Goal: Information Seeking & Learning: Learn about a topic

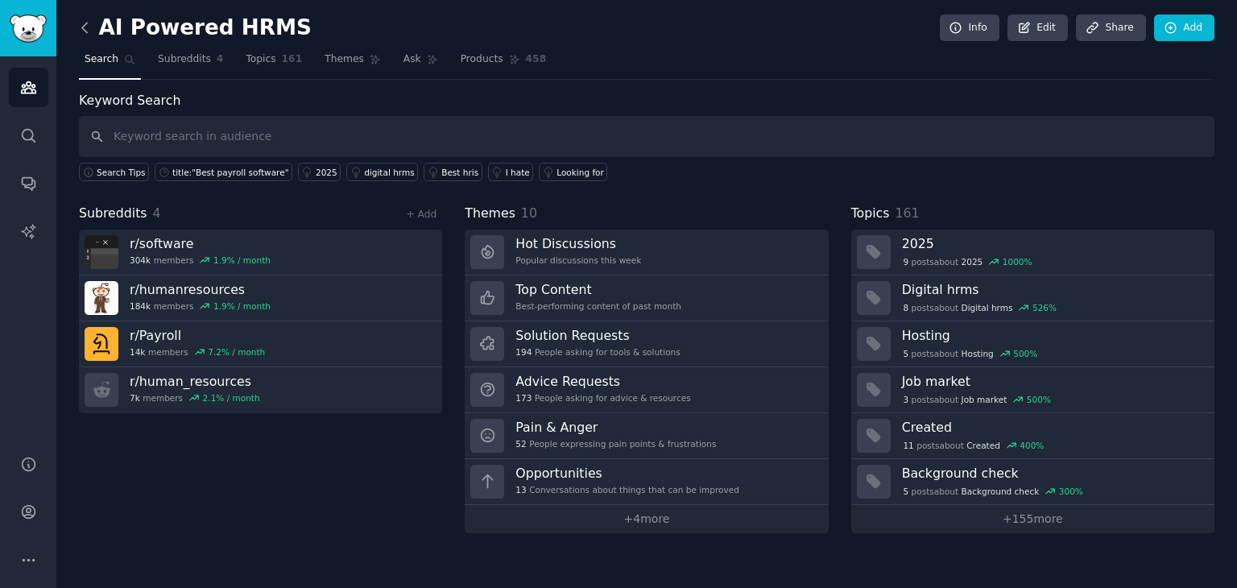
click at [78, 19] on icon at bounding box center [84, 27] width 17 height 17
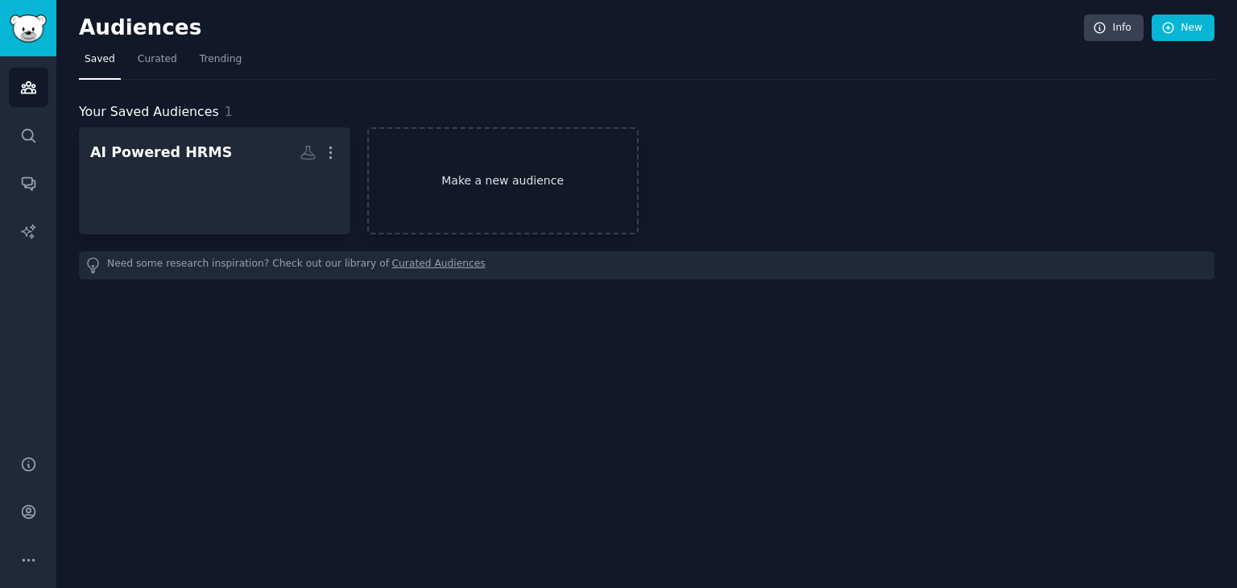
click at [527, 184] on link "Make a new audience" at bounding box center [502, 180] width 271 height 107
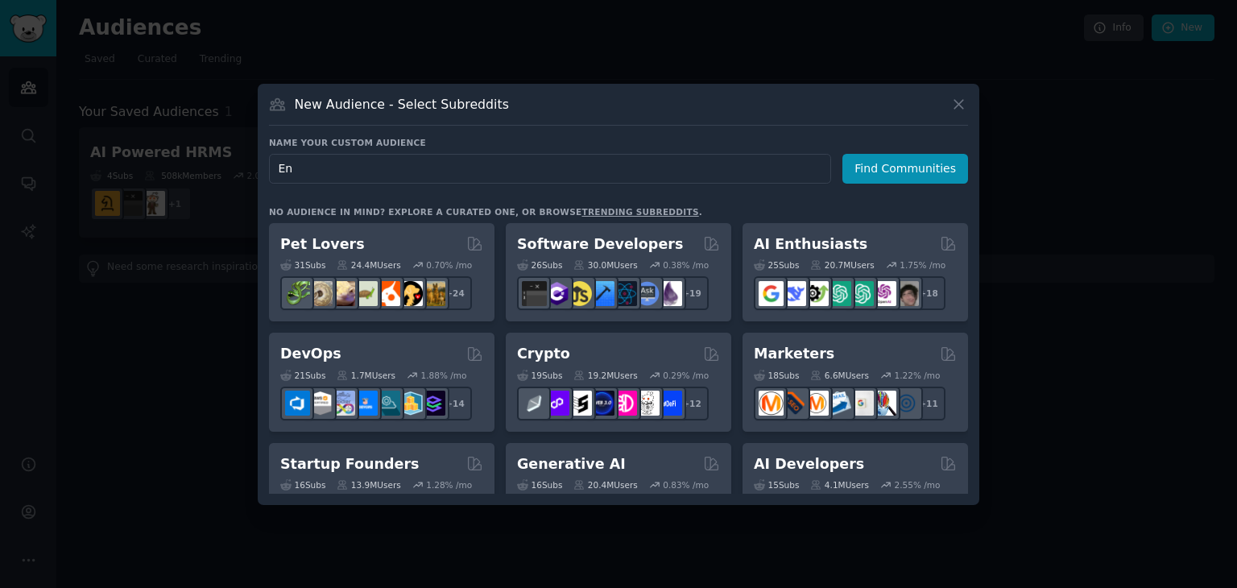
type input "E"
type input "Cloud Consulting + Enterprise Apps + AI"
drag, startPoint x: 514, startPoint y: 172, endPoint x: 260, endPoint y: 151, distance: 254.5
click at [260, 151] on div "New Audience - Select Subreddits Name your custom audience Audience Name Cloud …" at bounding box center [618, 294] width 721 height 421
click at [962, 100] on icon at bounding box center [958, 104] width 9 height 9
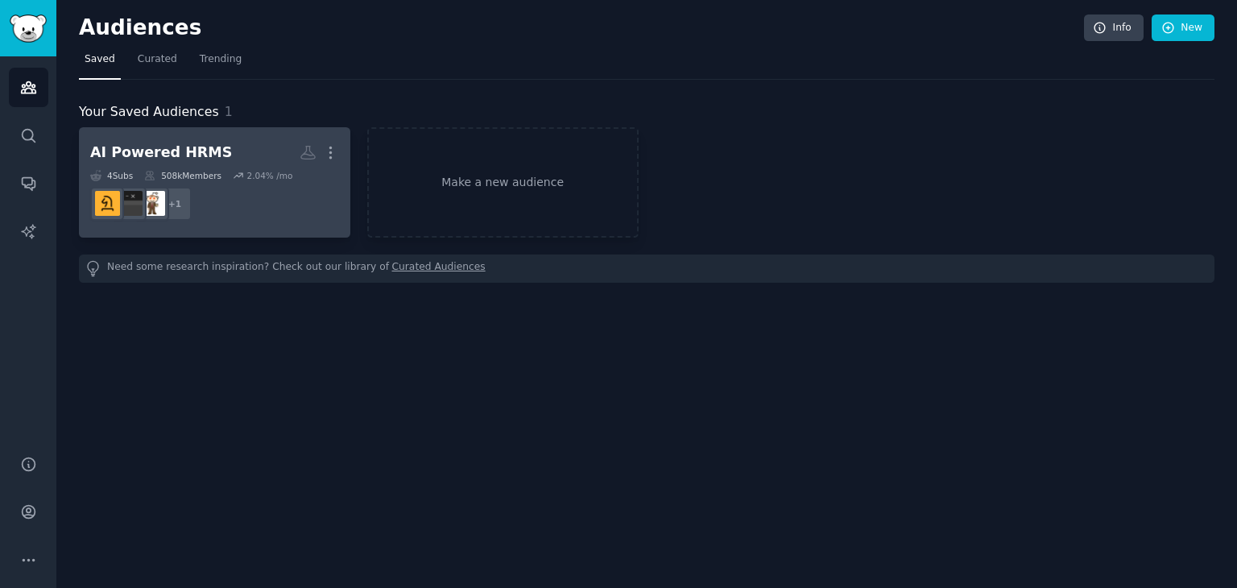
click at [254, 143] on h2 "AI Powered HRMS More" at bounding box center [214, 152] width 249 height 28
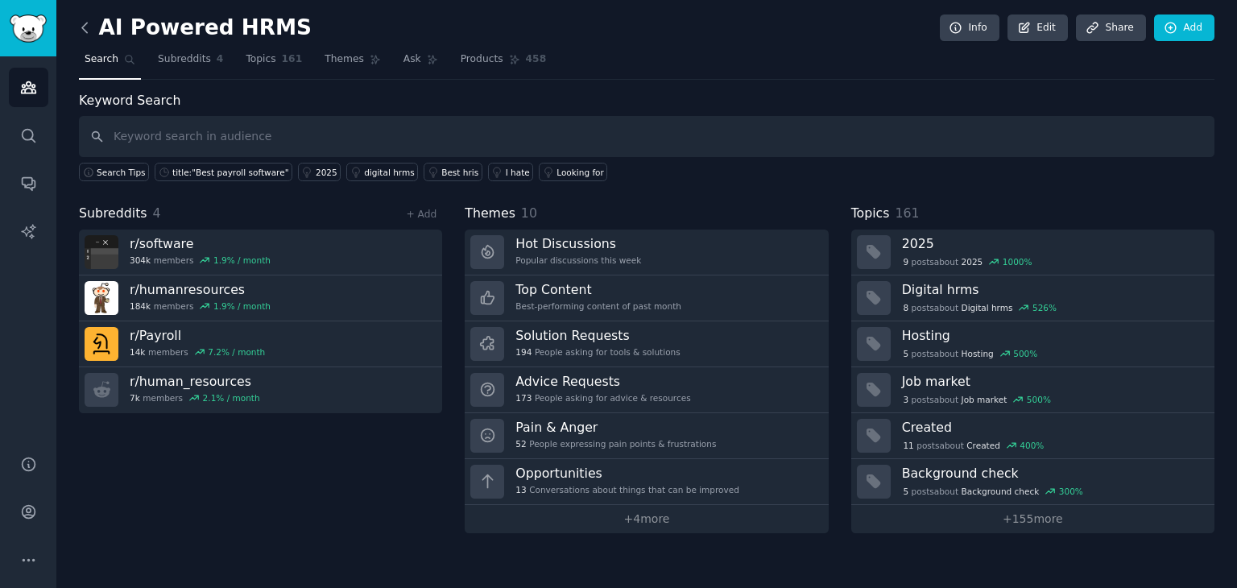
click at [82, 23] on icon at bounding box center [84, 27] width 17 height 17
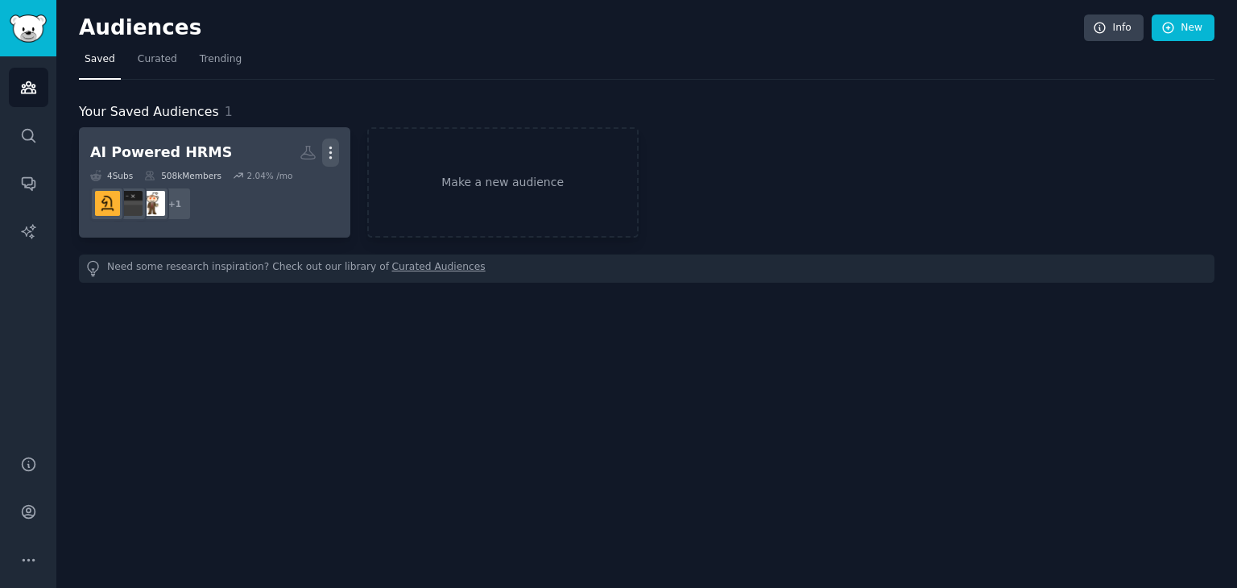
click at [325, 145] on icon "button" at bounding box center [330, 152] width 17 height 17
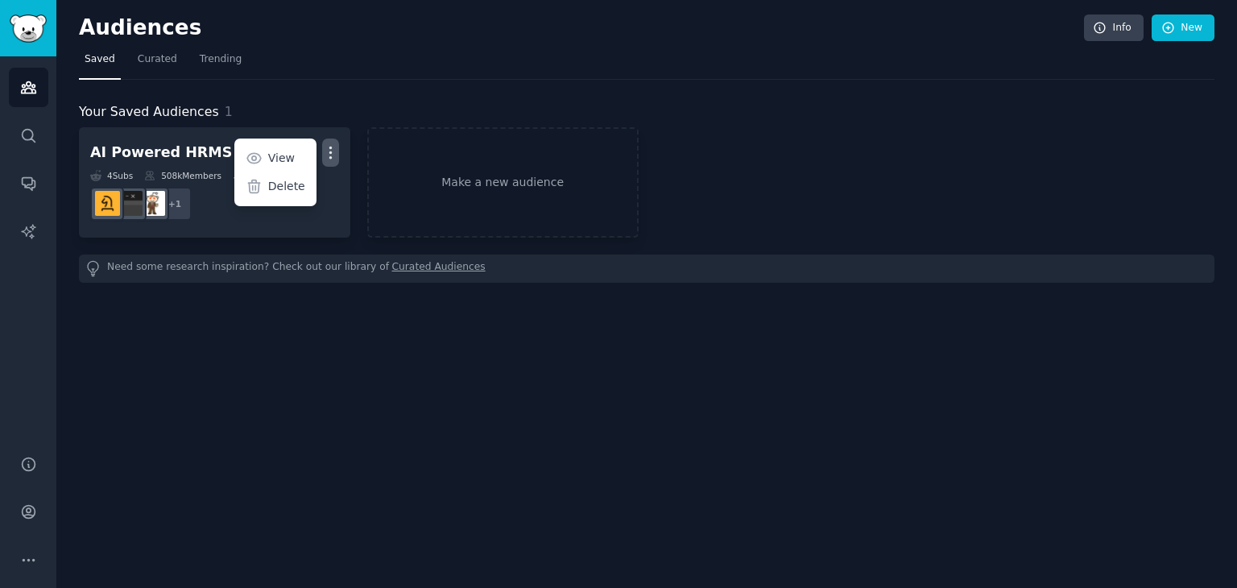
click at [189, 413] on div "Audiences Info New Saved Curated Trending Your Saved Audiences 1 AI Powered HRM…" at bounding box center [646, 294] width 1180 height 588
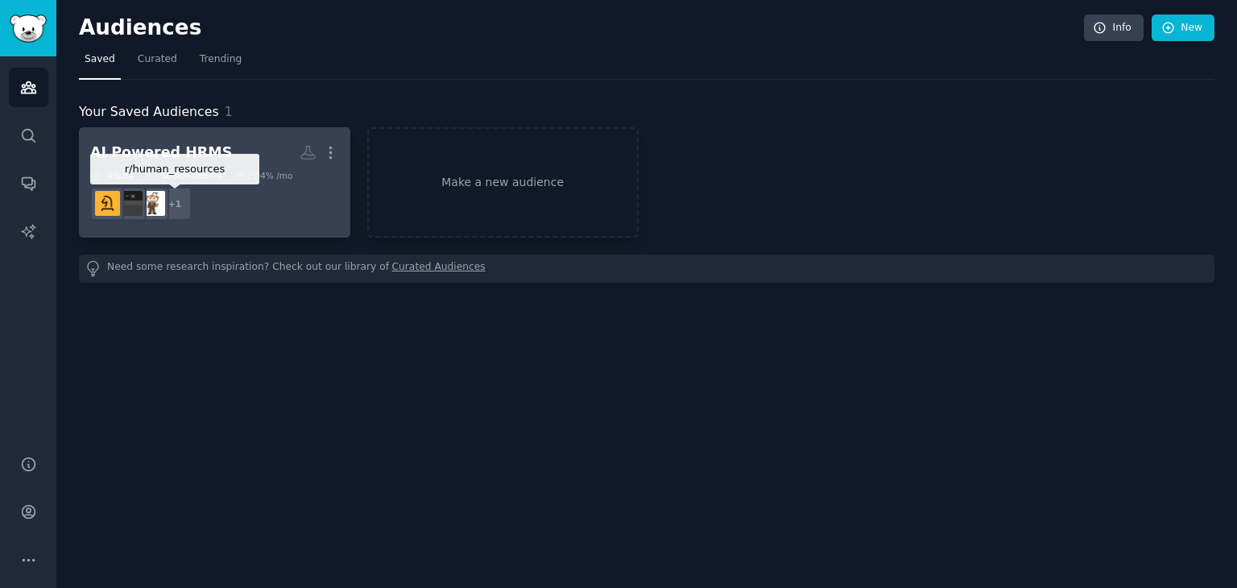
click at [176, 204] on div "+ 1" at bounding box center [175, 204] width 34 height 34
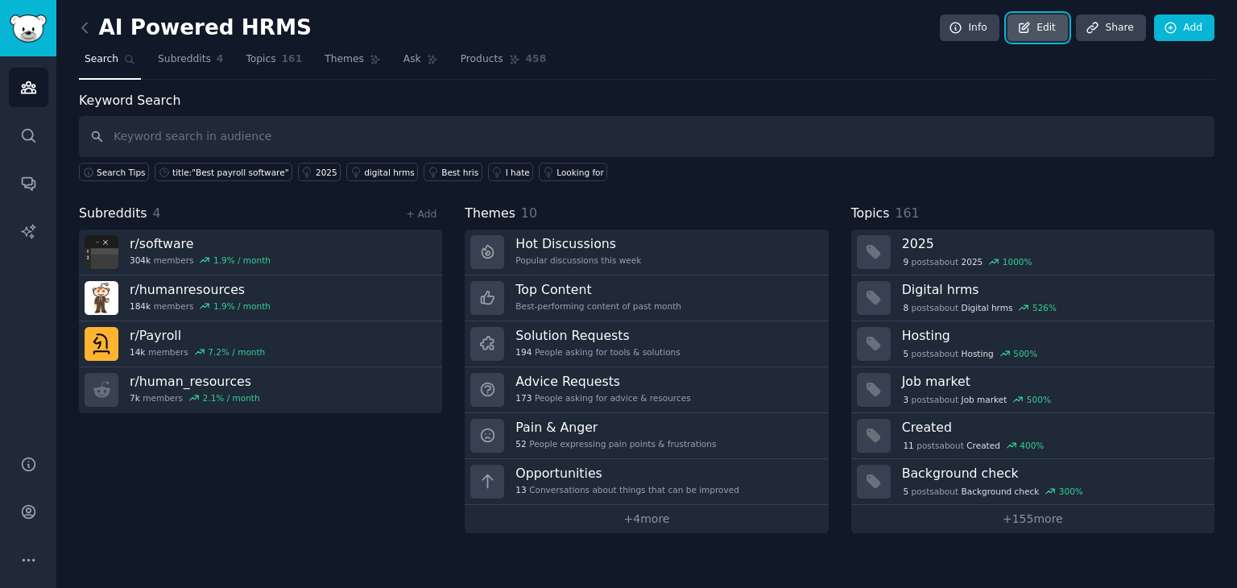
click at [1052, 14] on link "Edit" at bounding box center [1037, 27] width 60 height 27
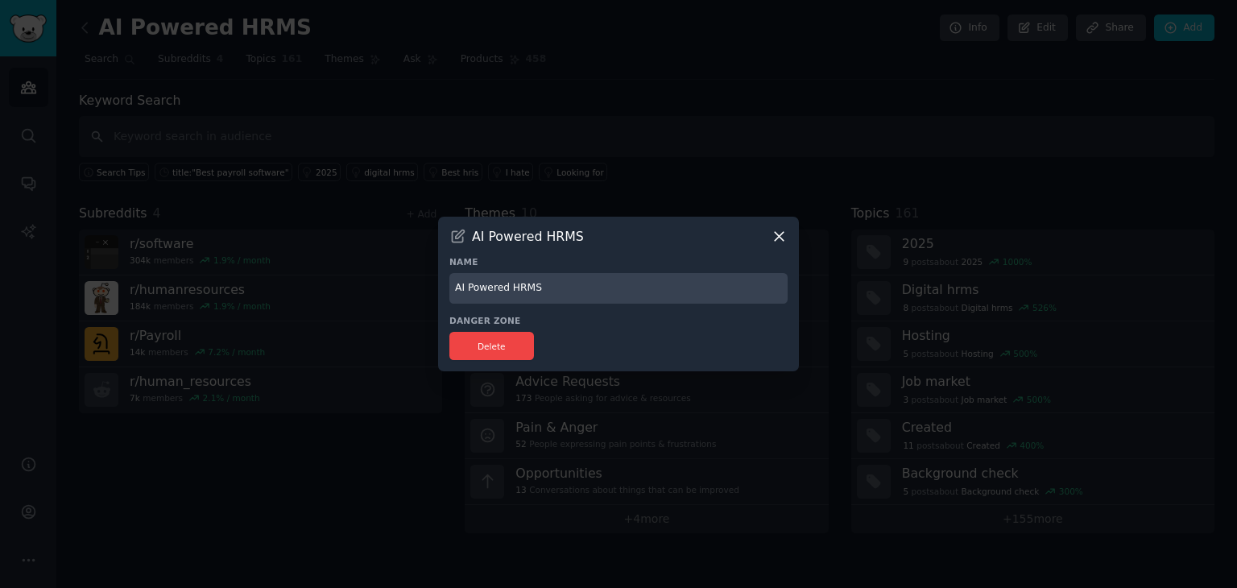
click at [616, 320] on h3 "Danger Zone" at bounding box center [618, 320] width 338 height 11
click at [609, 290] on input "AI Powered HRMS" at bounding box center [618, 288] width 338 height 31
type input "AI Powered HRMS"
click at [780, 237] on icon at bounding box center [778, 236] width 9 height 9
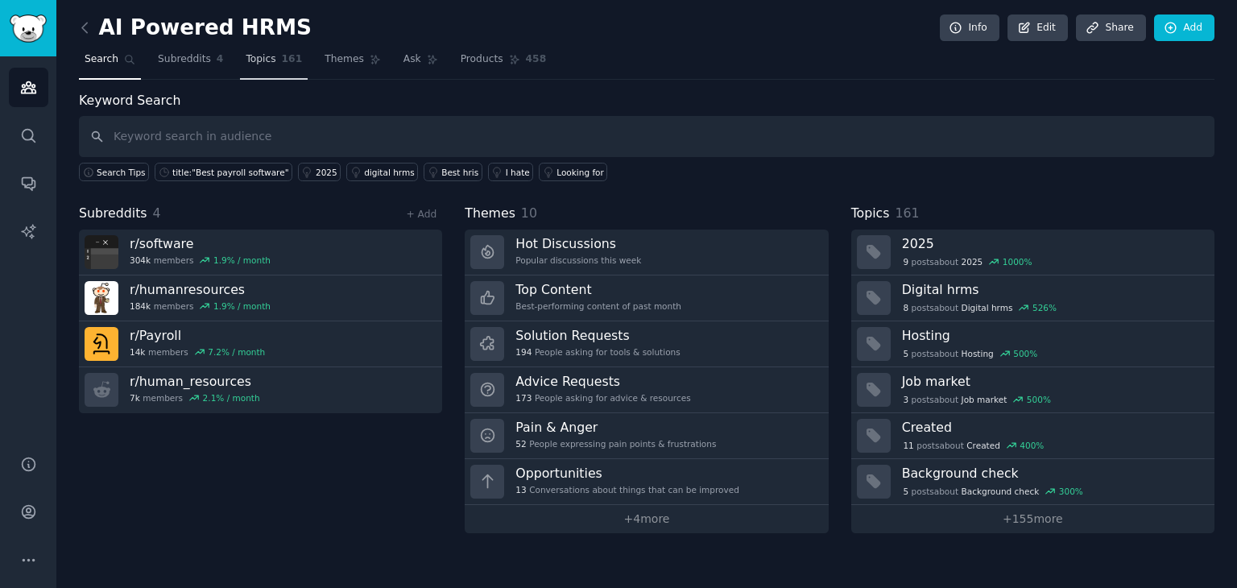
click at [266, 62] on link "Topics 161" at bounding box center [274, 63] width 68 height 33
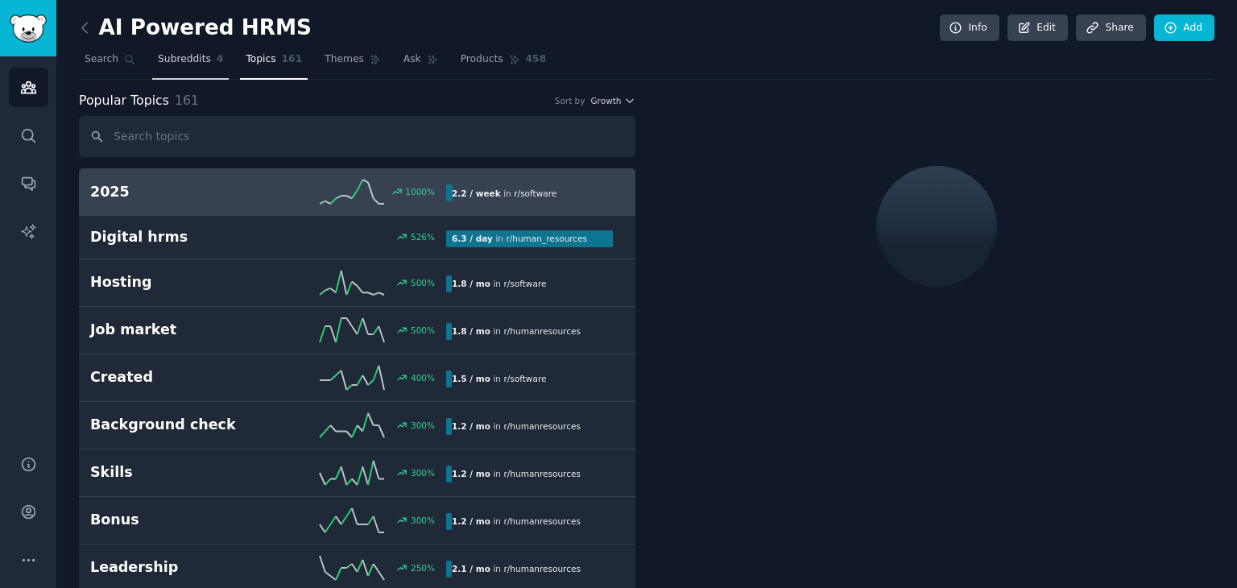
click at [184, 62] on span "Subreddits" at bounding box center [184, 59] width 53 height 14
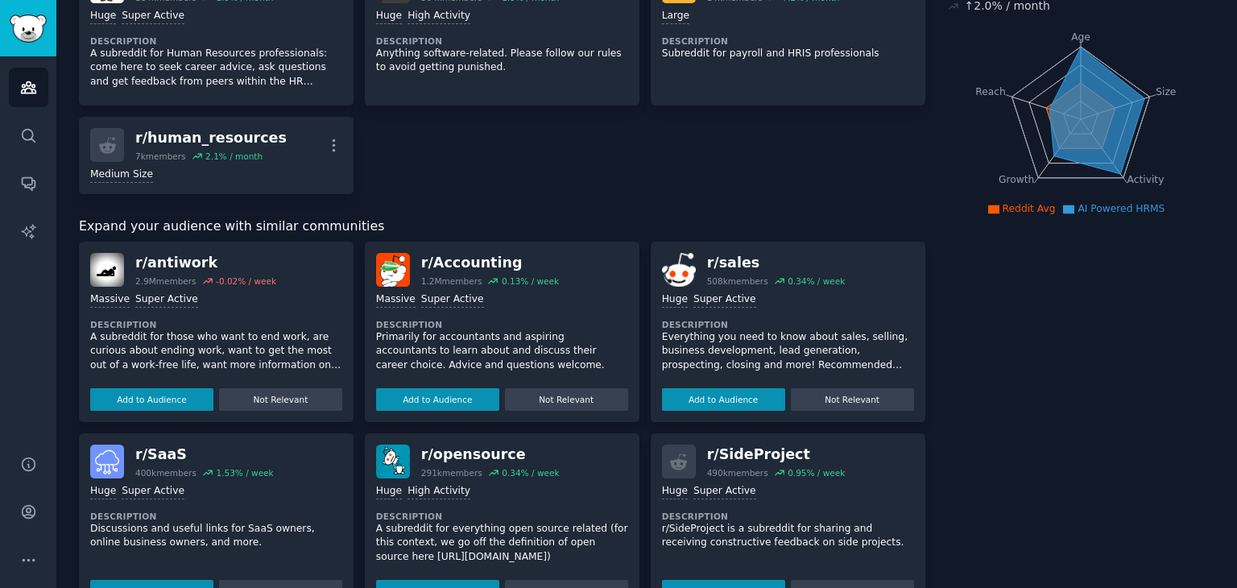
scroll to position [161, 0]
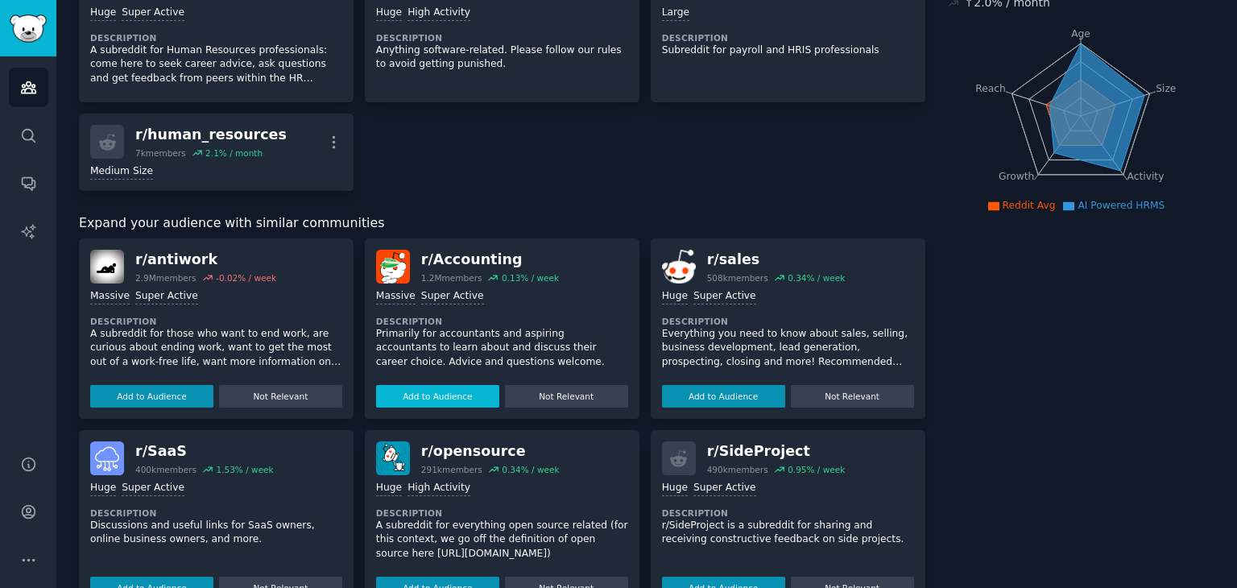
click at [464, 394] on button "Add to Audience" at bounding box center [437, 396] width 123 height 23
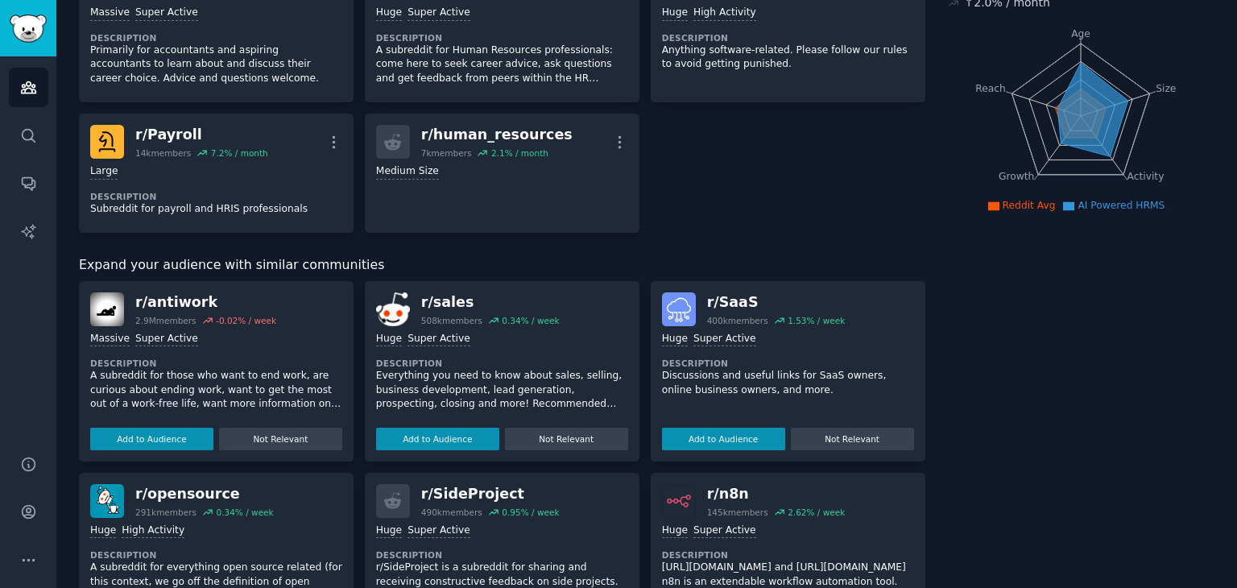
scroll to position [242, 0]
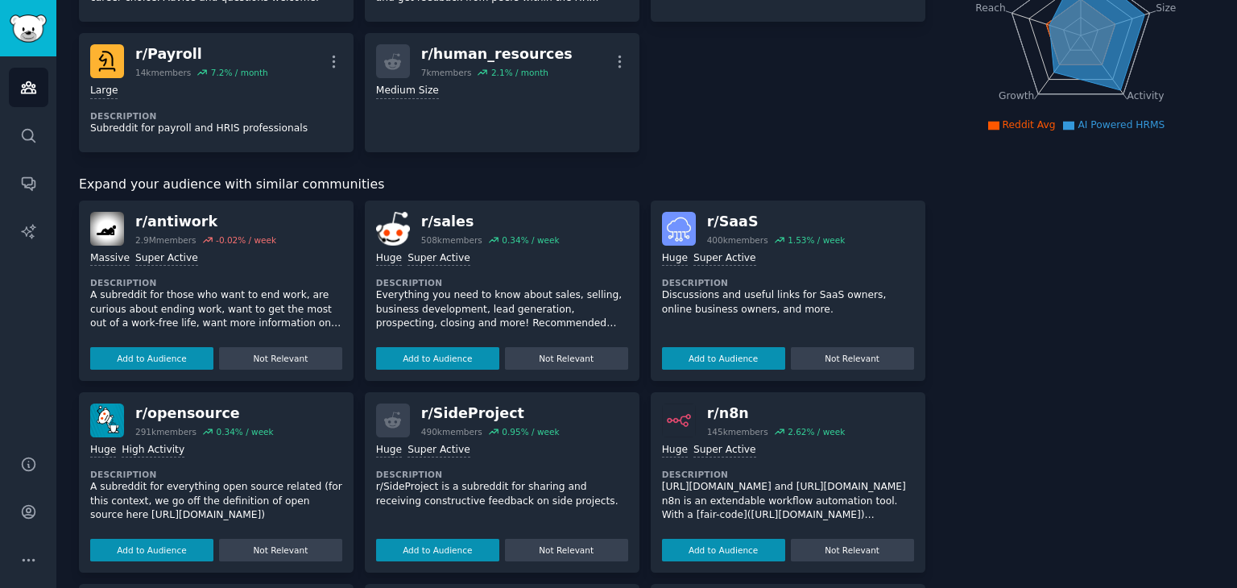
click at [745, 358] on button "Add to Audience" at bounding box center [723, 358] width 123 height 23
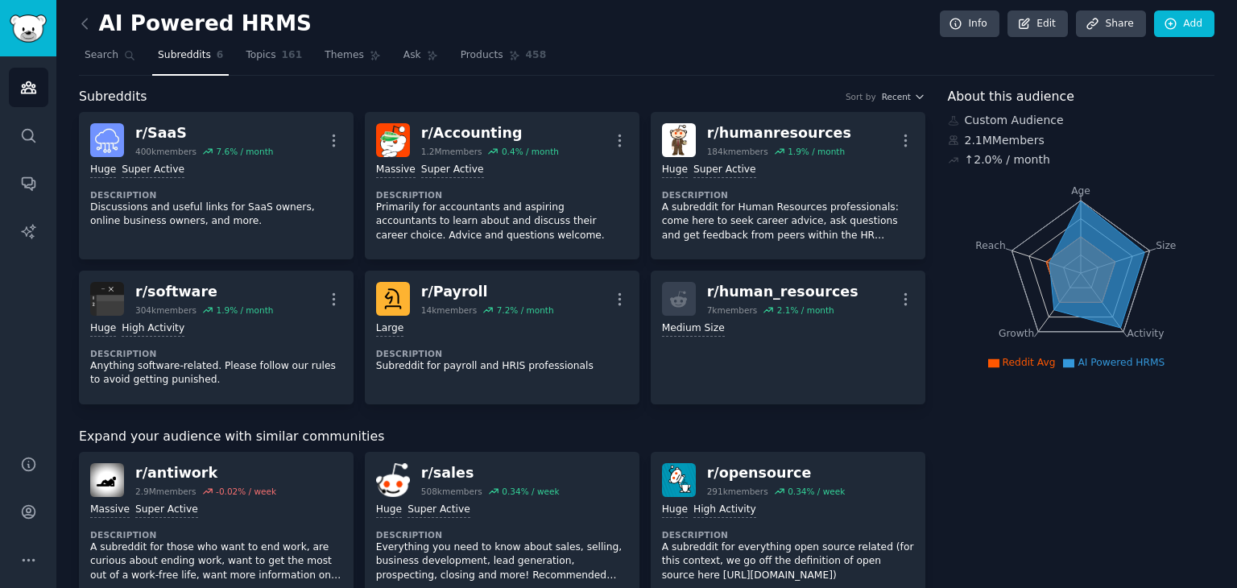
scroll to position [0, 0]
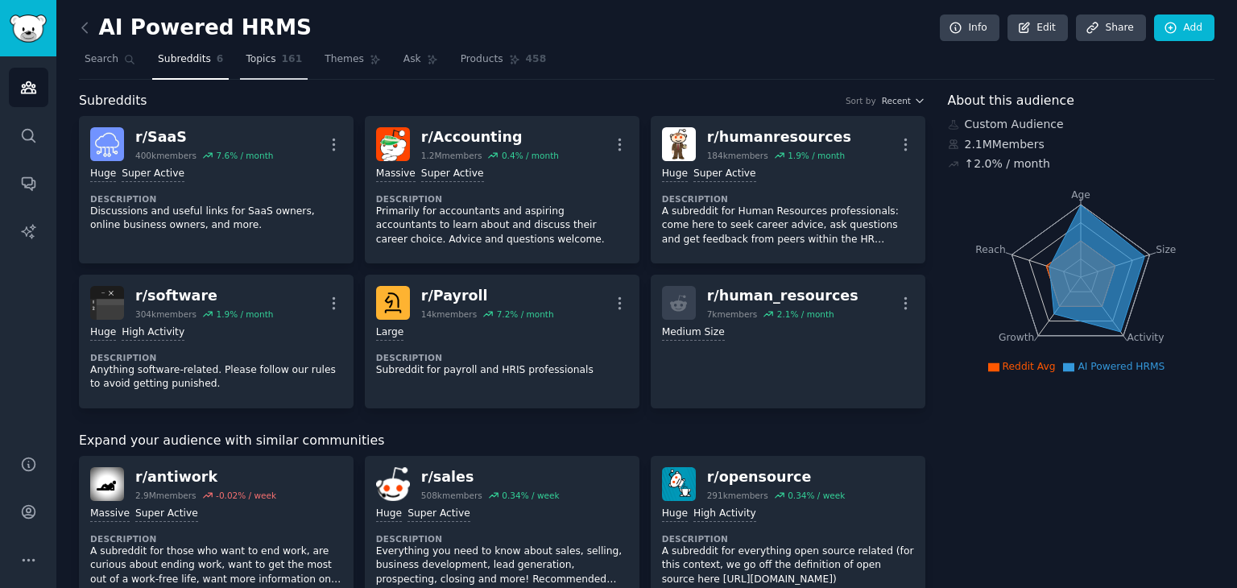
click at [248, 53] on span "Topics" at bounding box center [261, 59] width 30 height 14
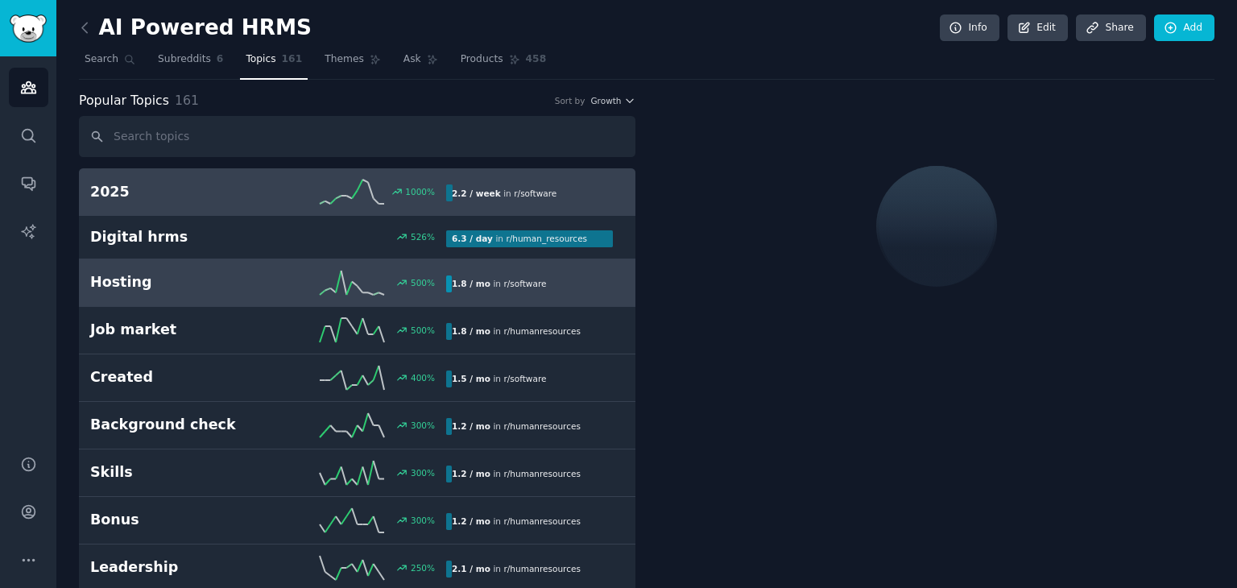
click at [193, 281] on h2 "Hosting" at bounding box center [179, 282] width 178 height 20
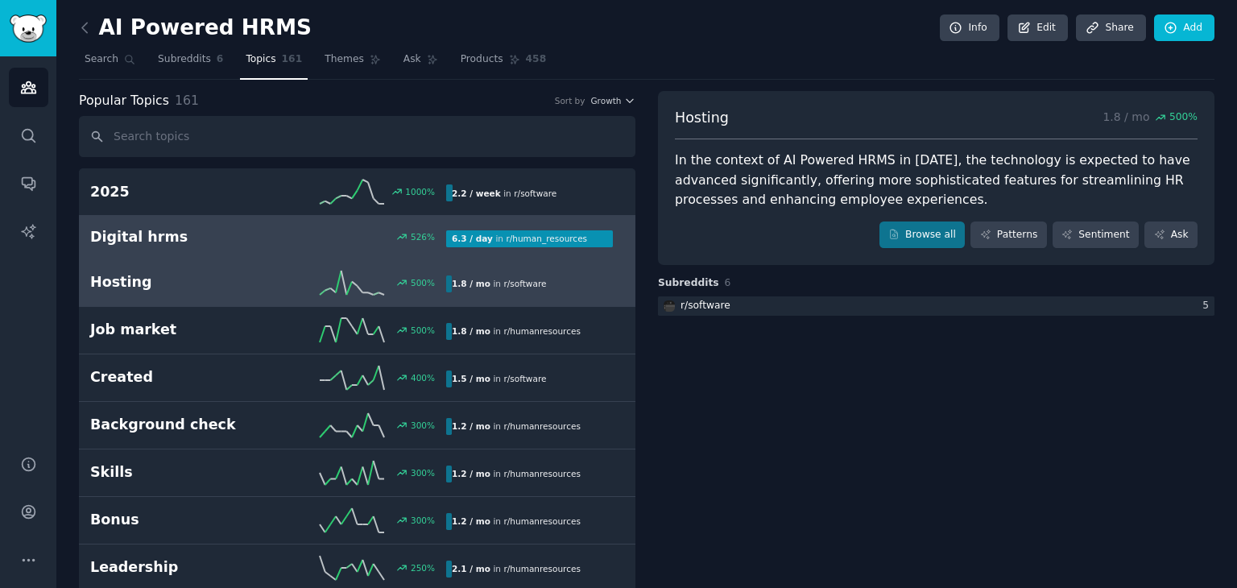
click at [200, 237] on h2 "Digital hrms" at bounding box center [179, 237] width 178 height 20
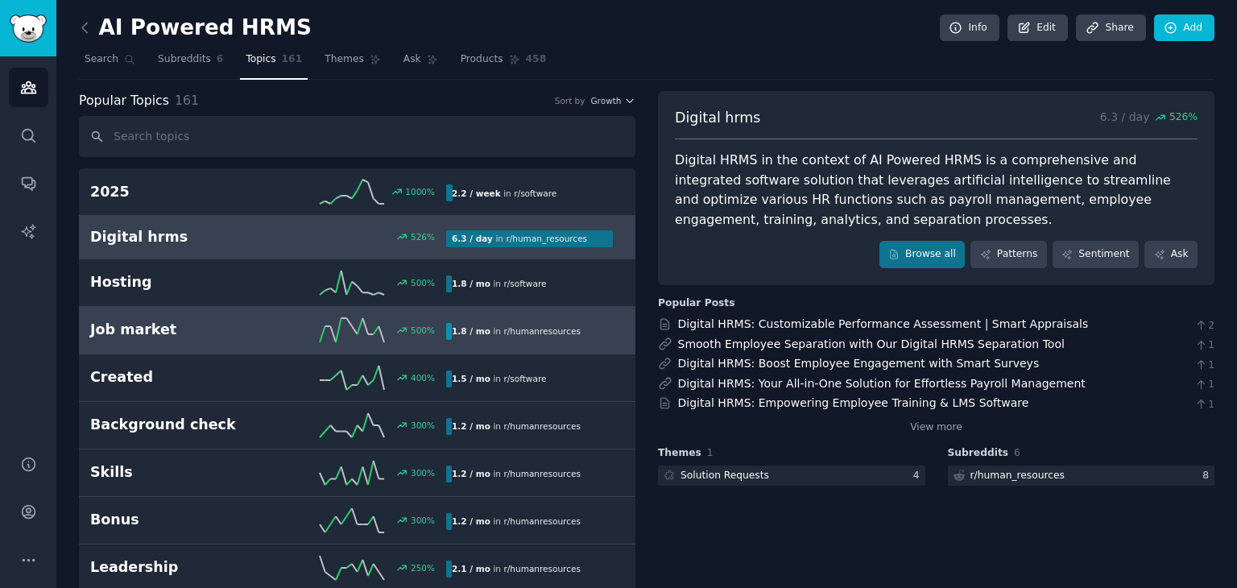
click at [163, 330] on h2 "Job market" at bounding box center [179, 330] width 178 height 20
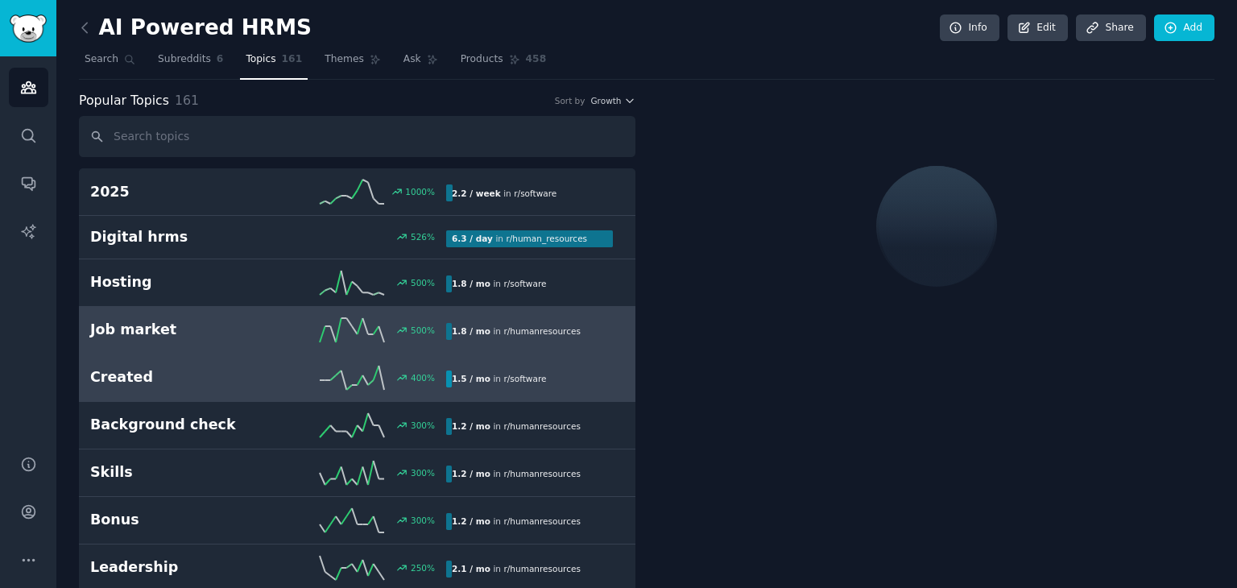
click at [152, 374] on h2 "Created" at bounding box center [179, 377] width 178 height 20
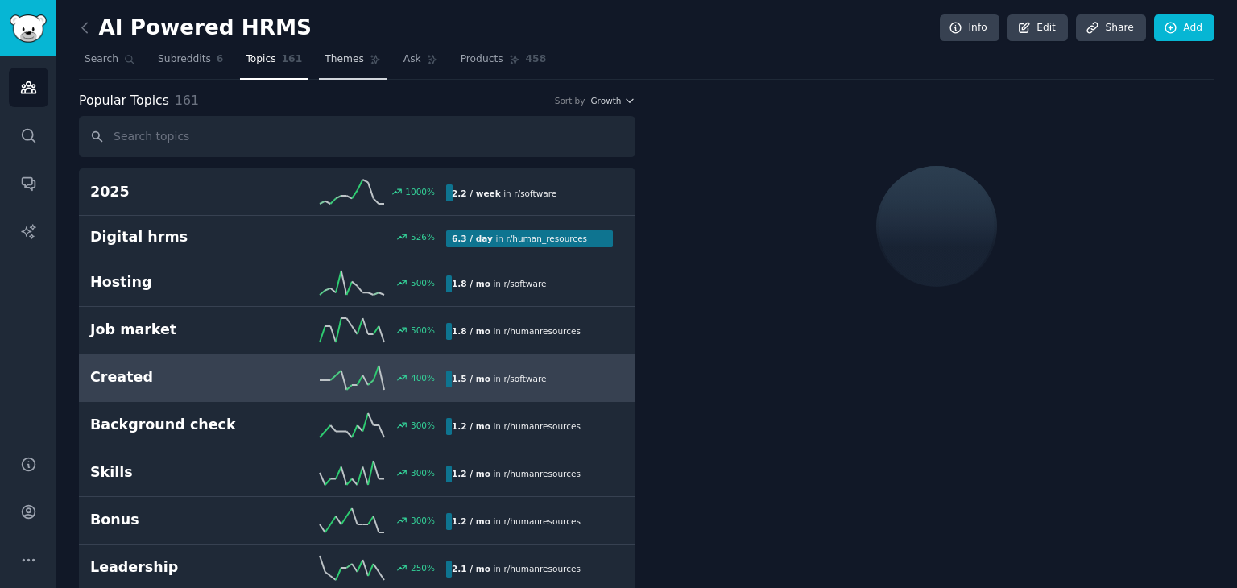
click at [332, 60] on span "Themes" at bounding box center [343, 59] width 39 height 14
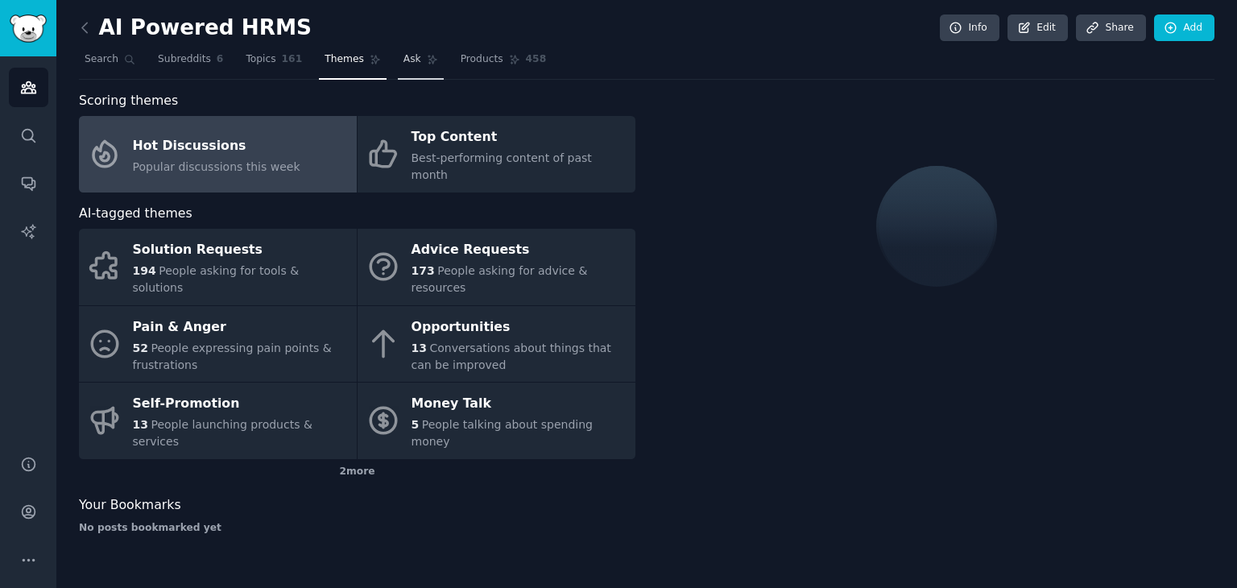
click at [403, 60] on span "Ask" at bounding box center [412, 59] width 18 height 14
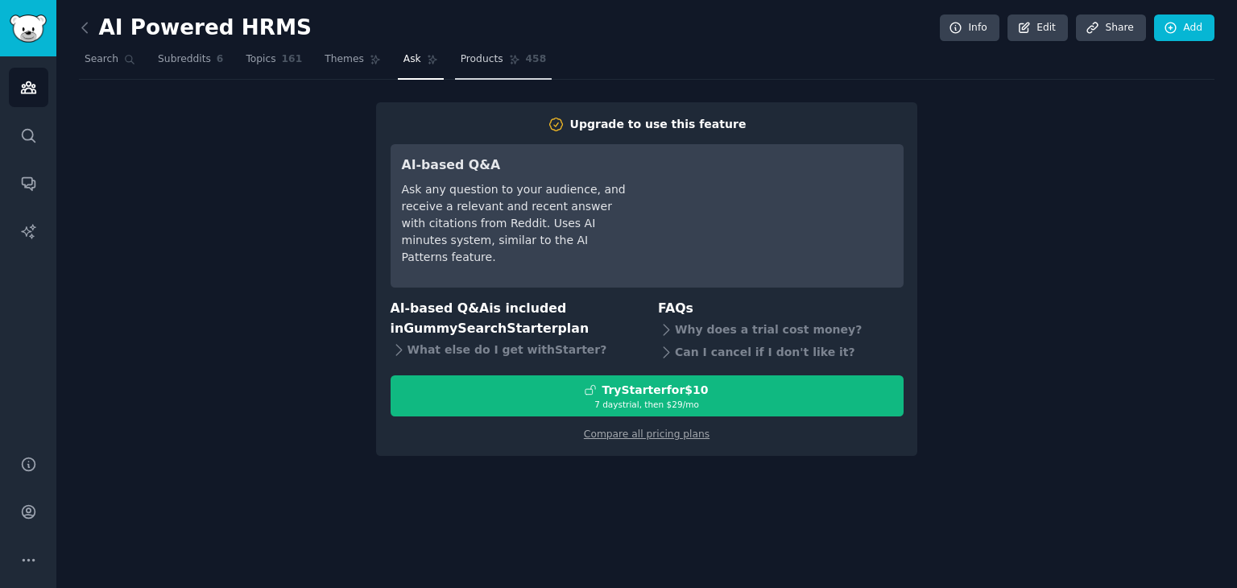
click at [460, 53] on span "Products" at bounding box center [481, 59] width 43 height 14
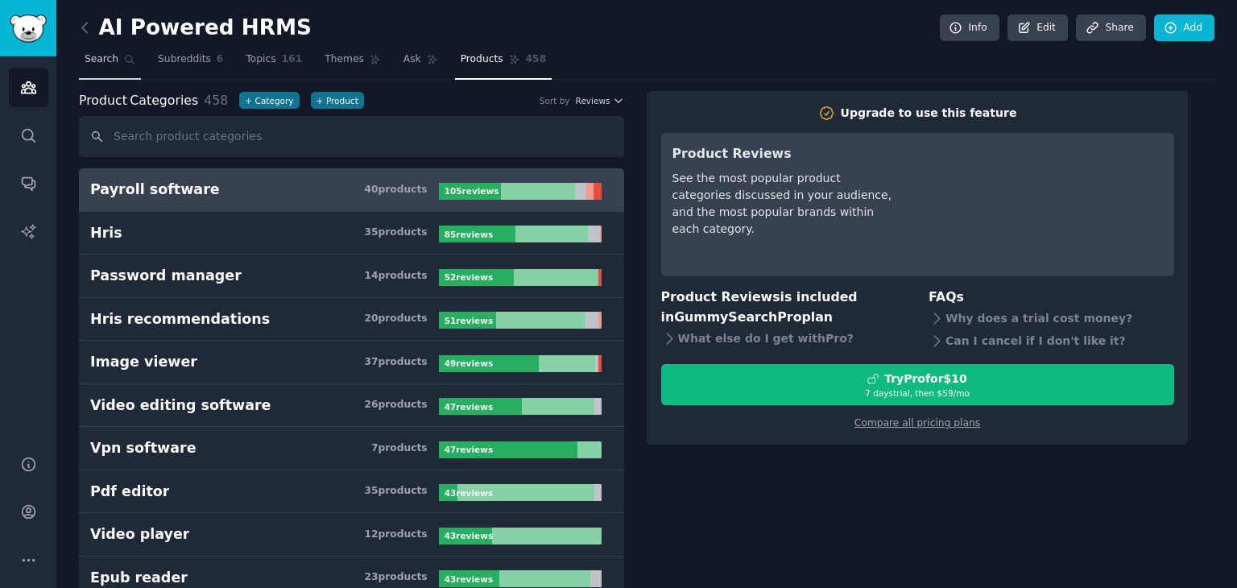
drag, startPoint x: 160, startPoint y: 62, endPoint x: 131, endPoint y: 68, distance: 29.7
click at [159, 62] on span "Subreddits" at bounding box center [184, 59] width 53 height 14
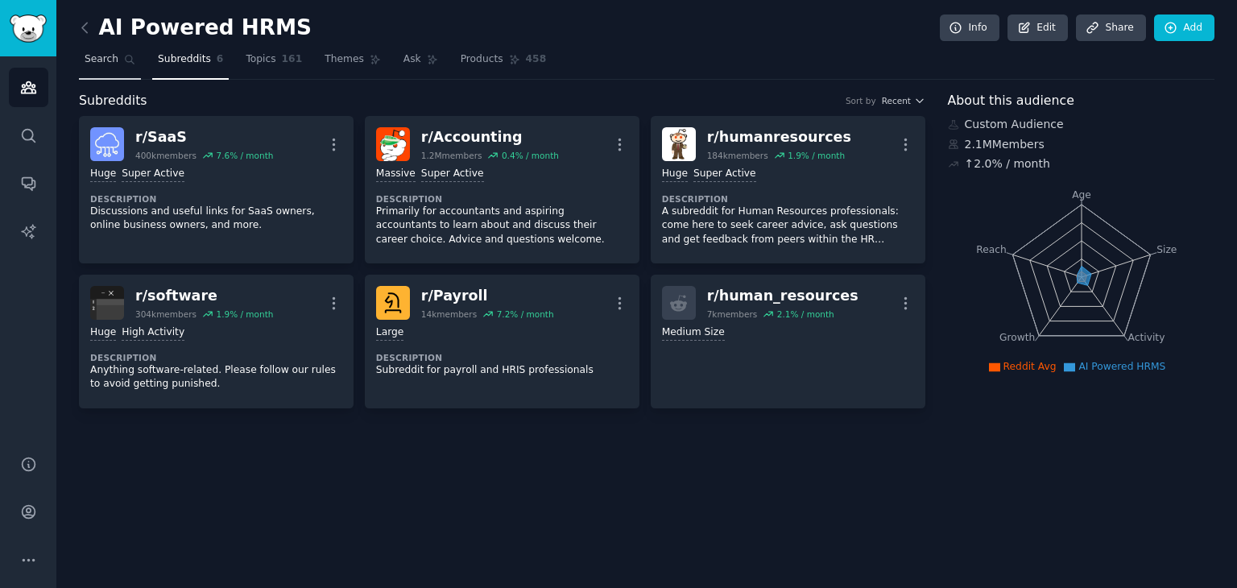
click at [99, 59] on span "Search" at bounding box center [102, 59] width 34 height 14
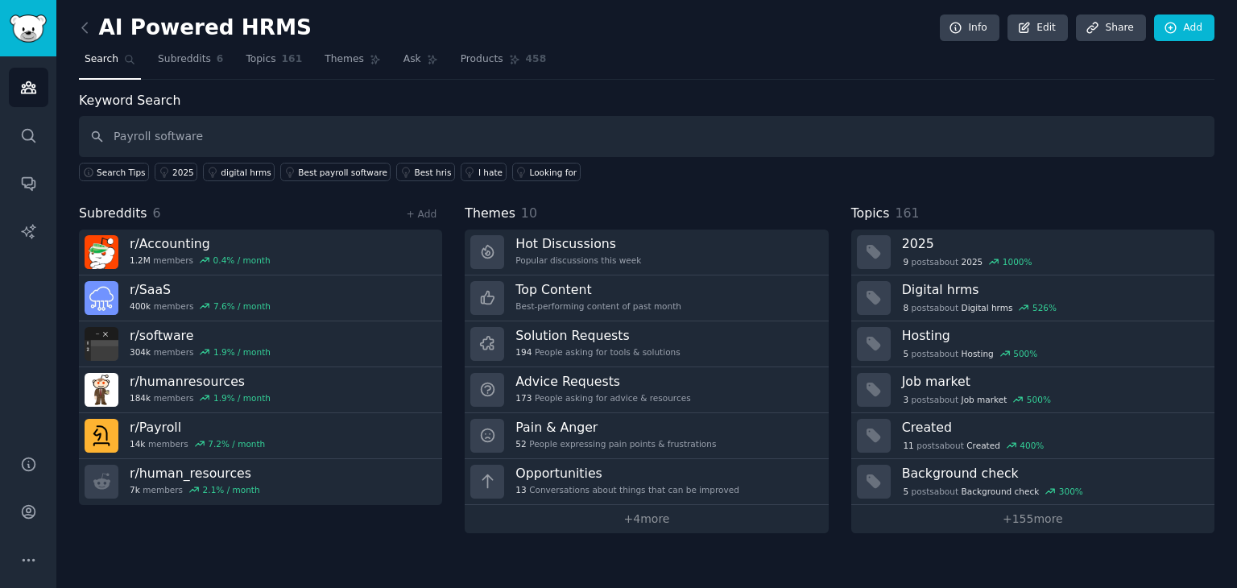
type input "Payroll software"
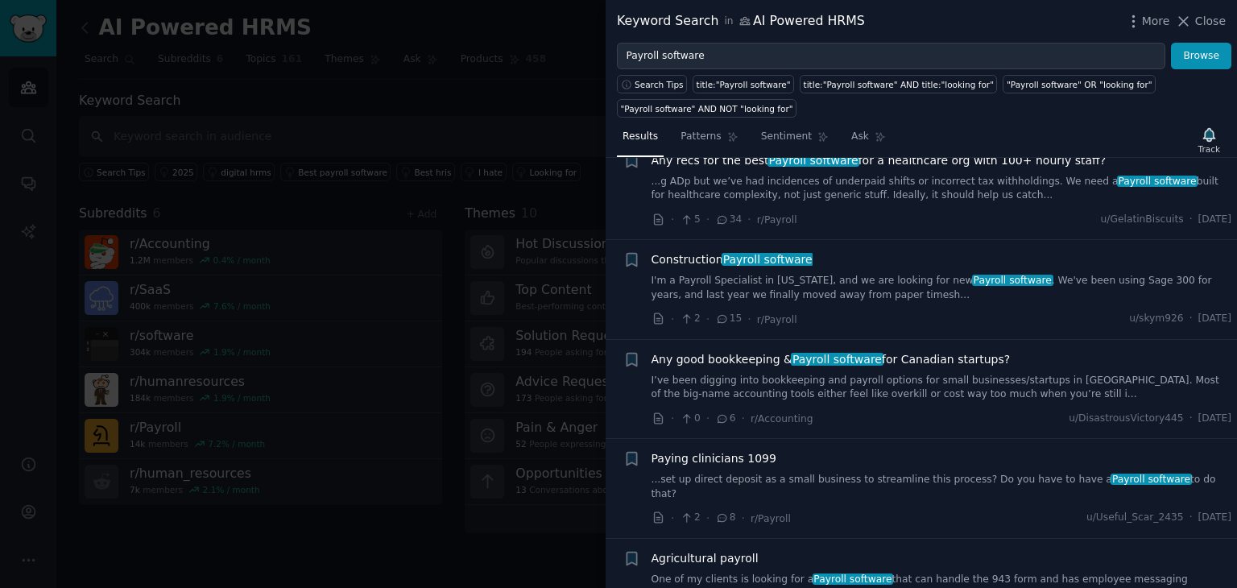
scroll to position [322, 0]
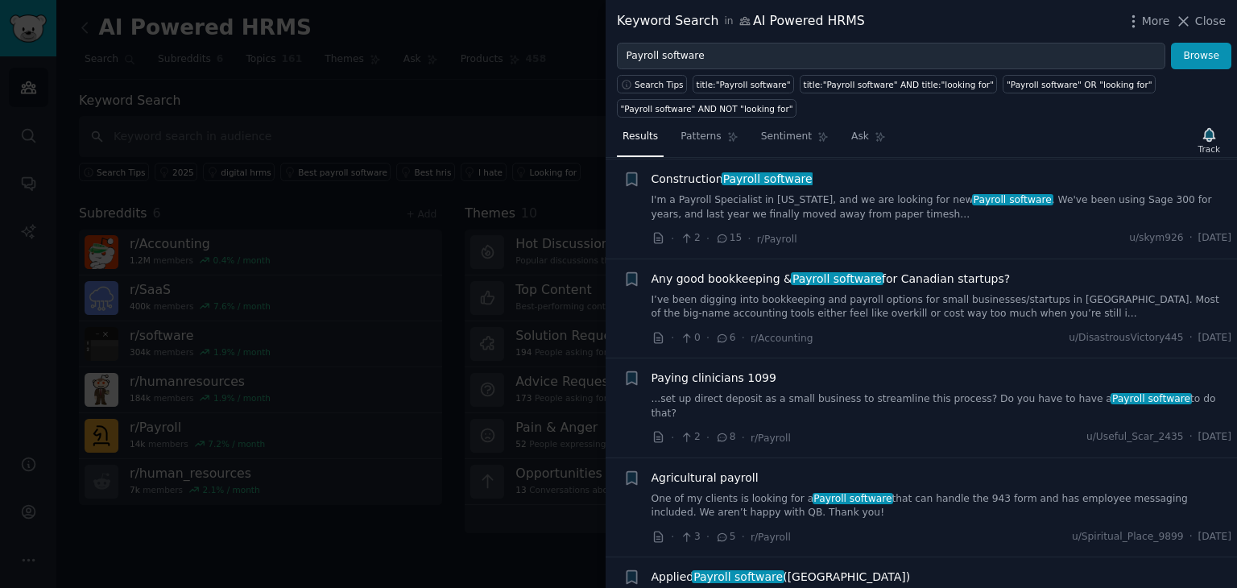
click at [949, 278] on span "Any good bookkeeping & Payroll software for Canadian startups?" at bounding box center [830, 279] width 359 height 17
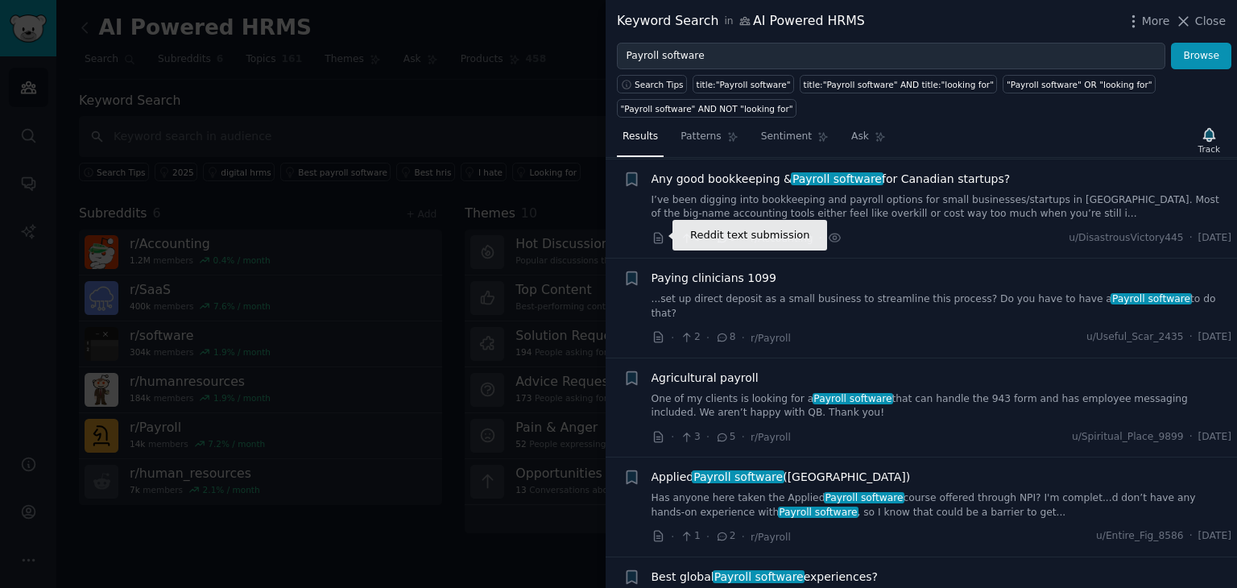
click at [656, 236] on icon at bounding box center [658, 238] width 8 height 10
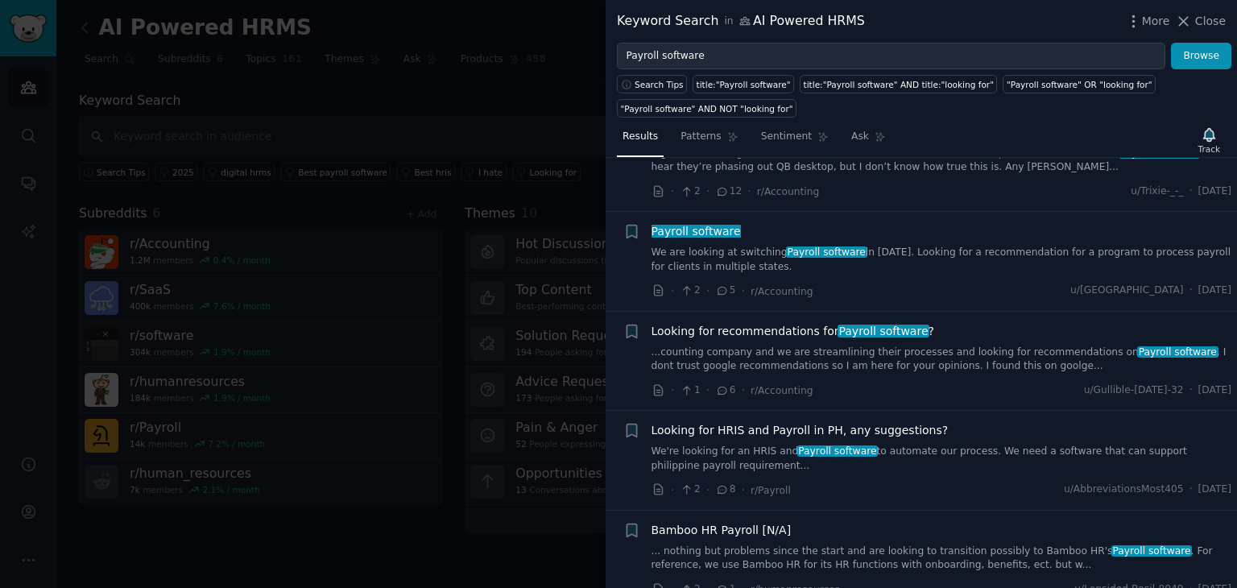
scroll to position [1066, 0]
click at [660, 384] on icon at bounding box center [658, 389] width 8 height 10
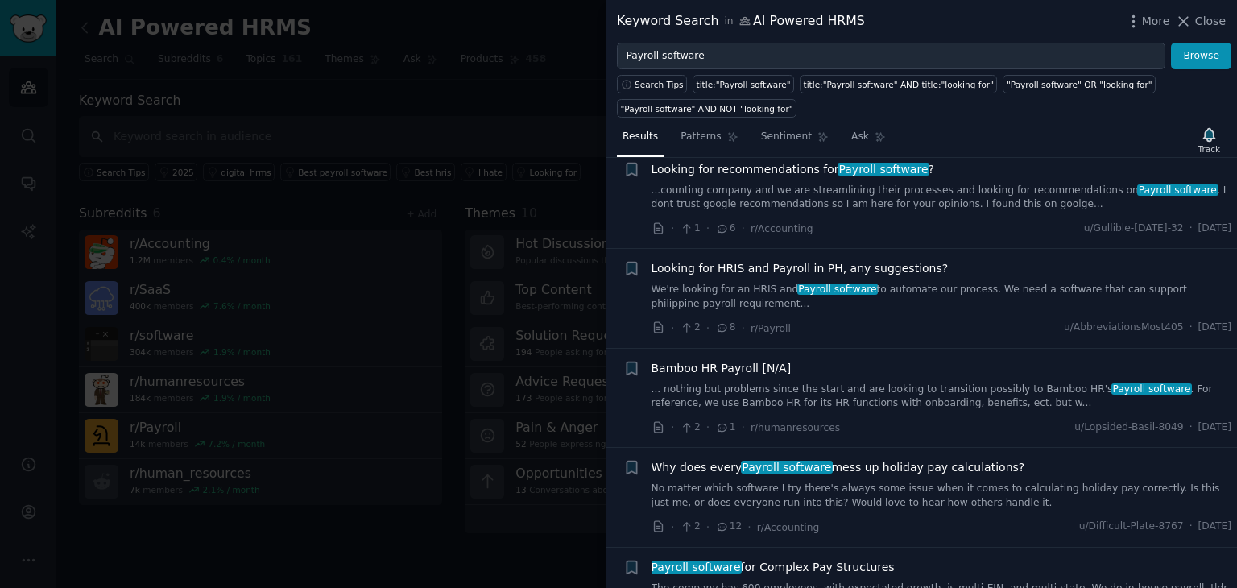
scroll to position [1388, 0]
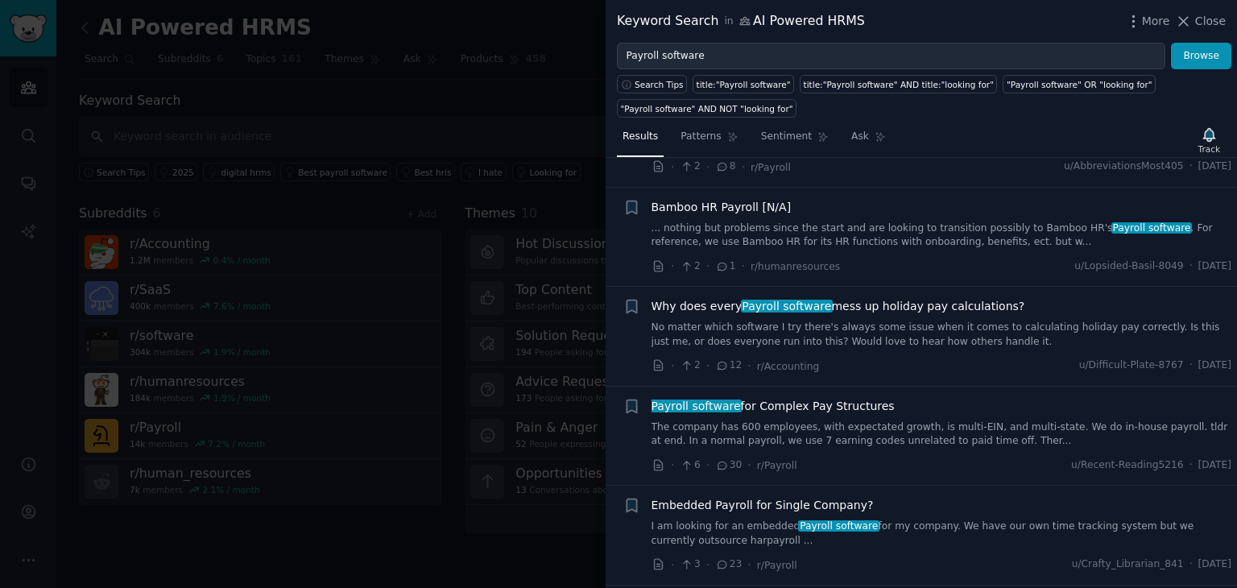
click at [869, 298] on span "Why does every Payroll software mess up holiday pay calculations?" at bounding box center [838, 306] width 374 height 17
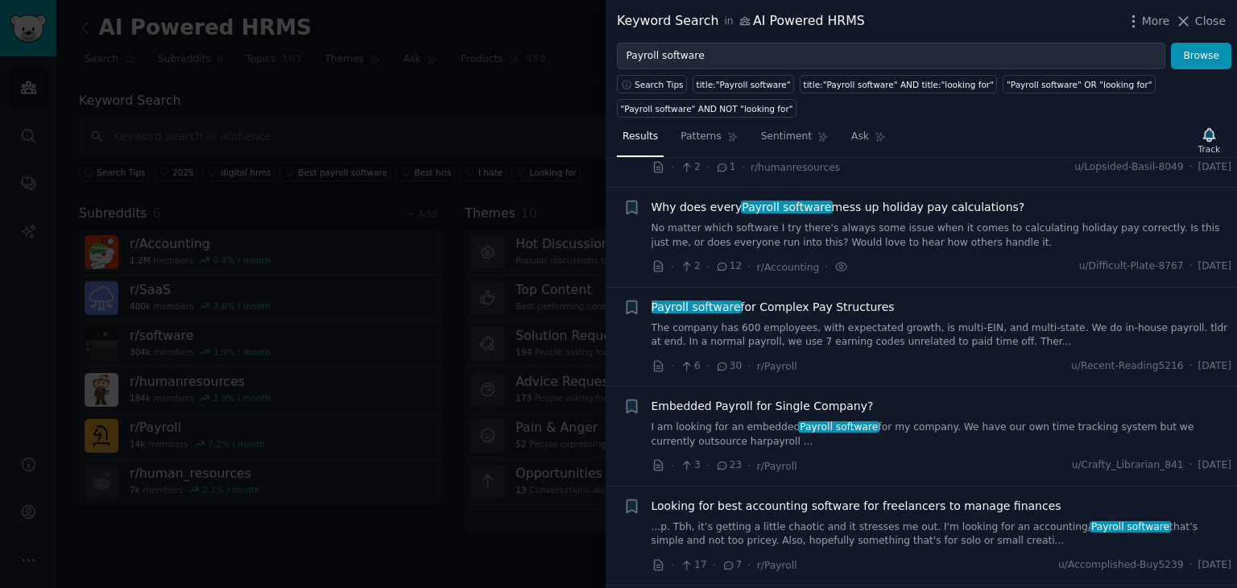
scroll to position [1500, 0]
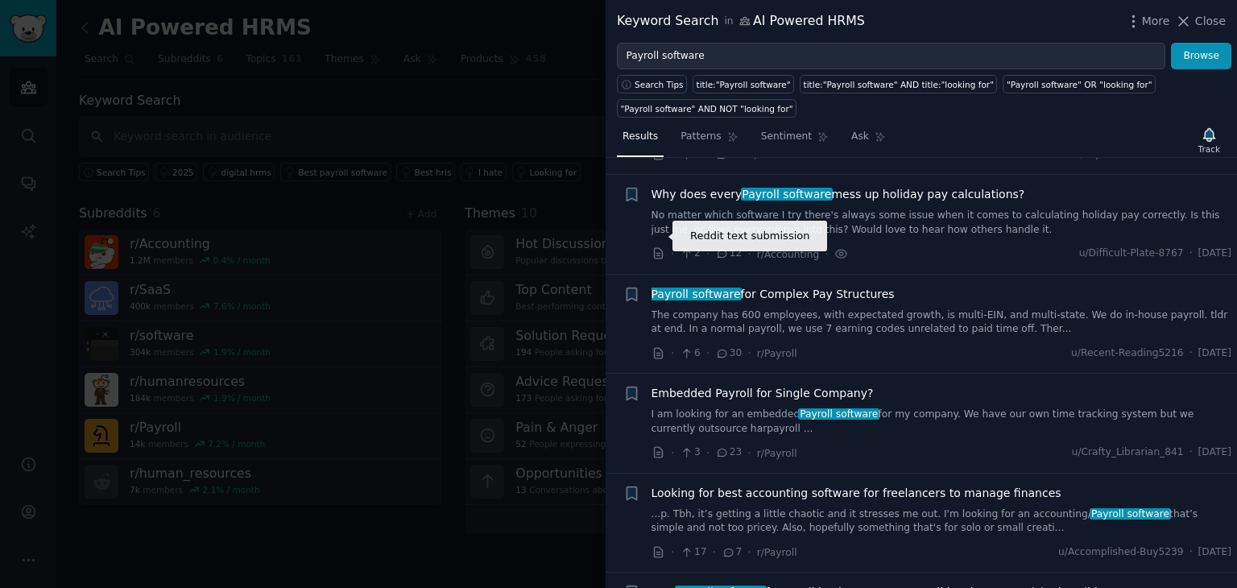
click at [657, 246] on icon at bounding box center [658, 253] width 14 height 14
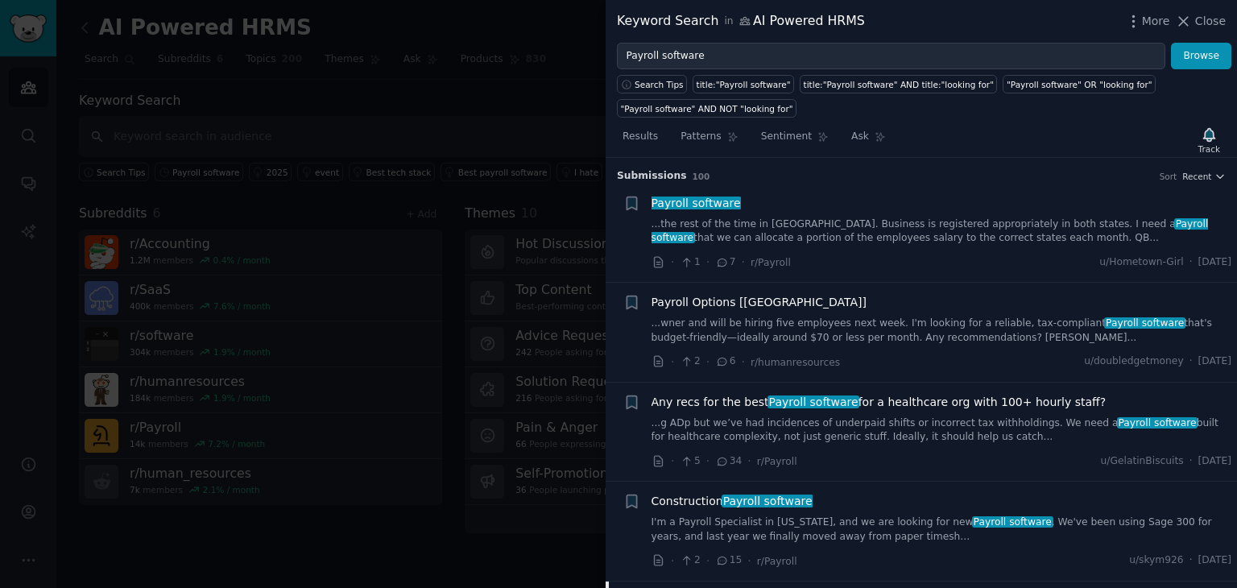
drag, startPoint x: 1209, startPoint y: 18, endPoint x: 821, endPoint y: 6, distance: 388.2
click at [1208, 19] on span "Close" at bounding box center [1210, 21] width 31 height 17
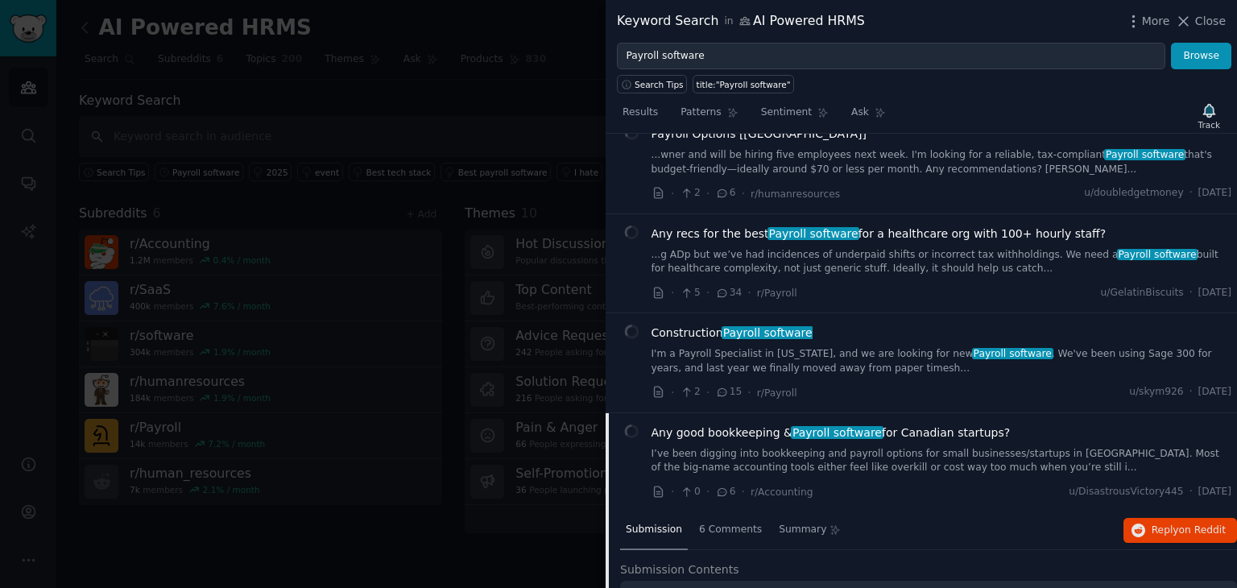
scroll to position [242, 0]
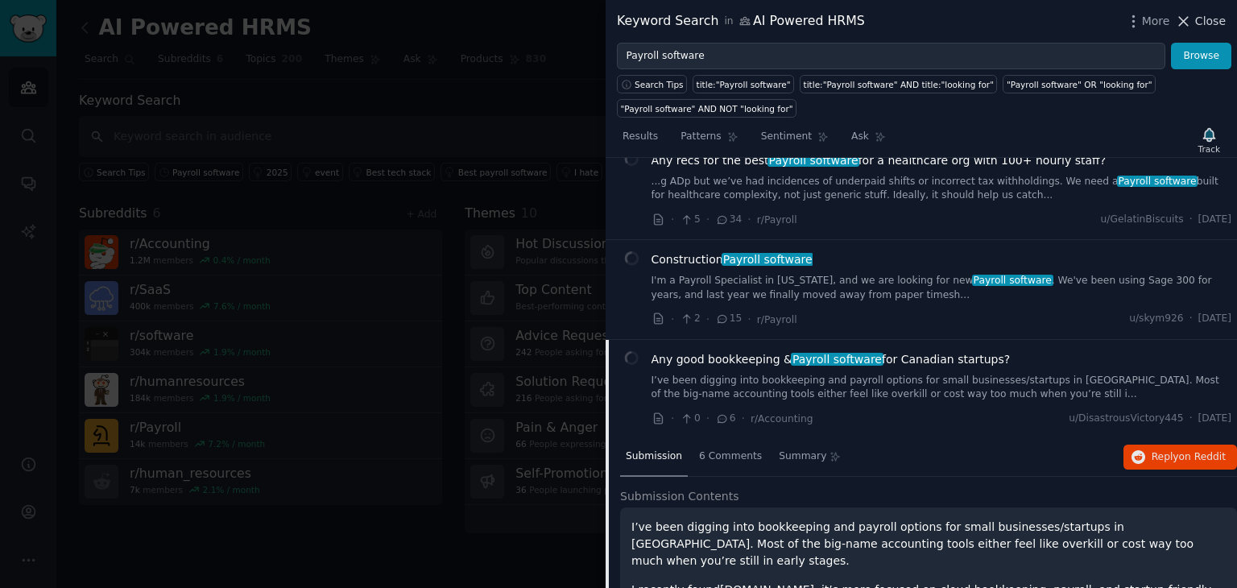
click at [1205, 23] on span "Close" at bounding box center [1210, 21] width 31 height 17
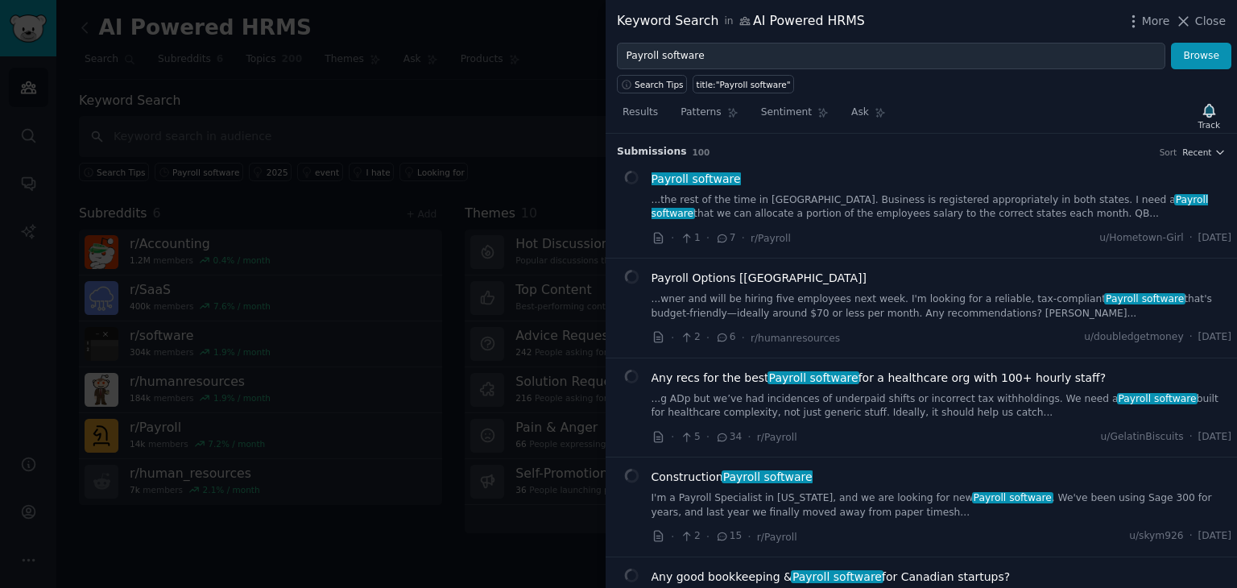
drag, startPoint x: 1210, startPoint y: 20, endPoint x: 688, endPoint y: 1, distance: 522.0
click at [1210, 20] on span "Close" at bounding box center [1210, 21] width 31 height 17
